Goal: Task Accomplishment & Management: Manage account settings

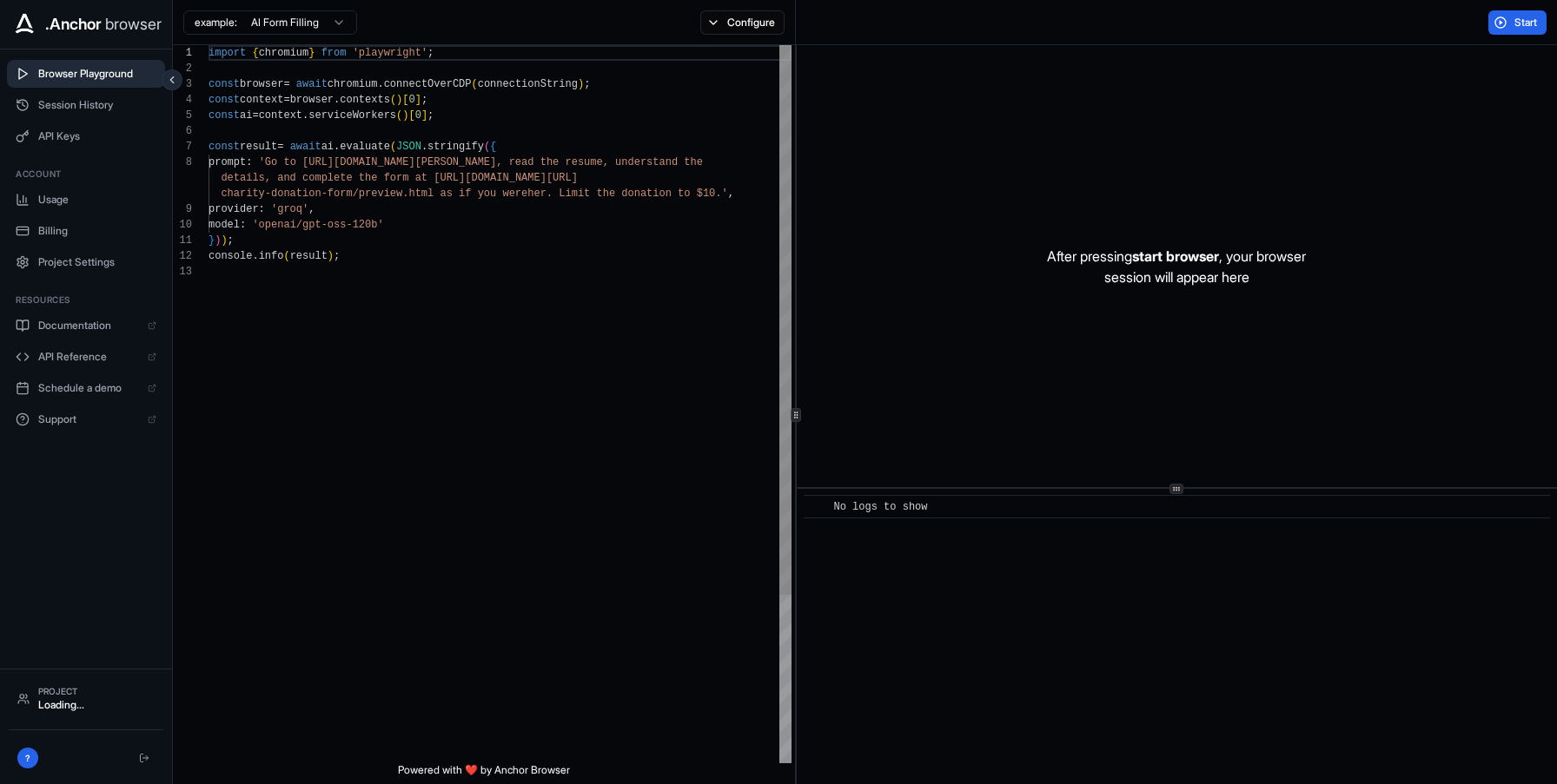
scroll to position [125, 0]
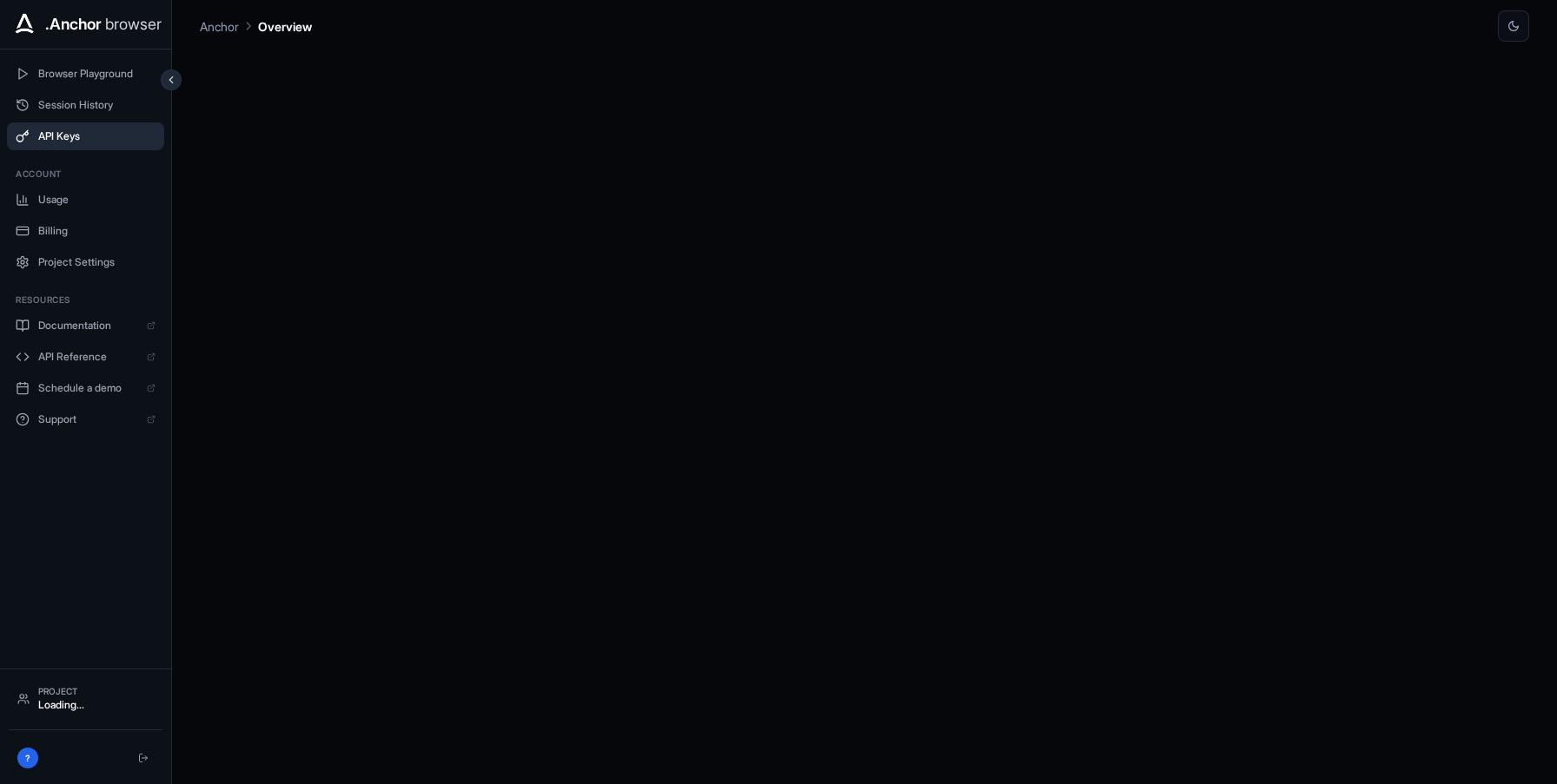
click at [79, 132] on span "API Keys" at bounding box center [96, 136] width 117 height 14
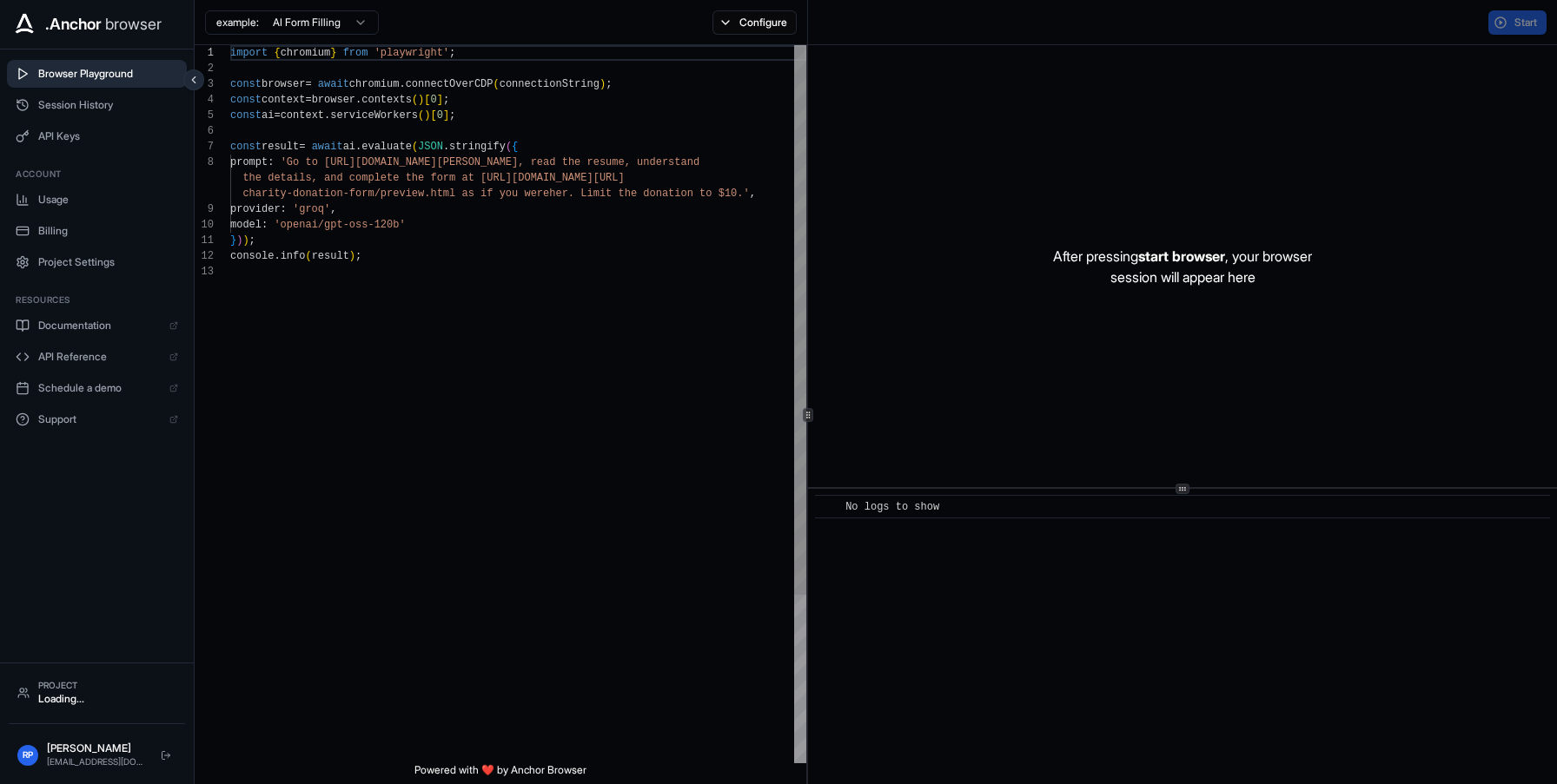
scroll to position [125, 0]
click at [86, 143] on button "API Keys" at bounding box center [96, 136] width 180 height 28
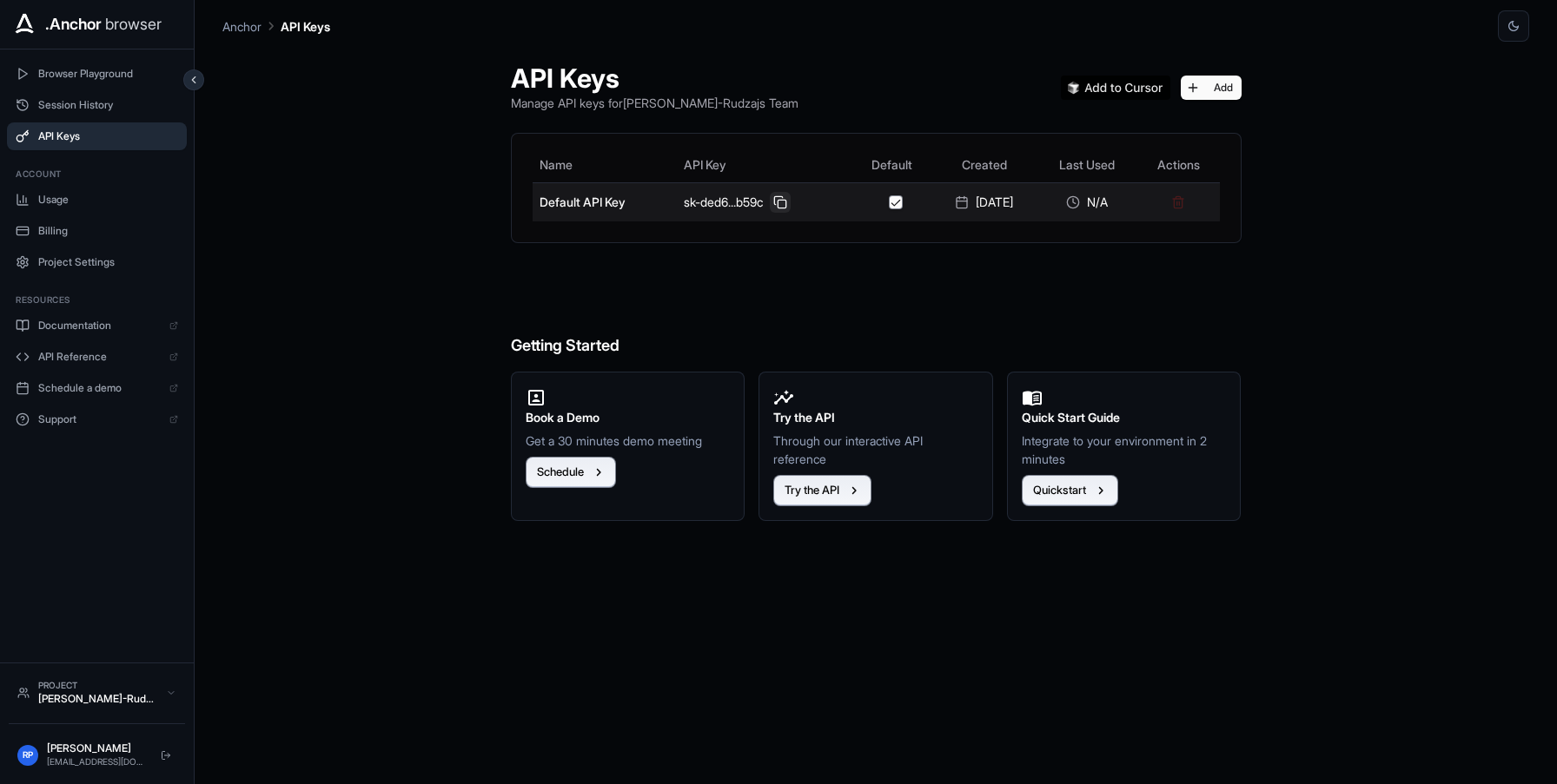
click at [775, 206] on button at bounding box center [779, 202] width 20 height 20
